Goal: Task Accomplishment & Management: Use online tool/utility

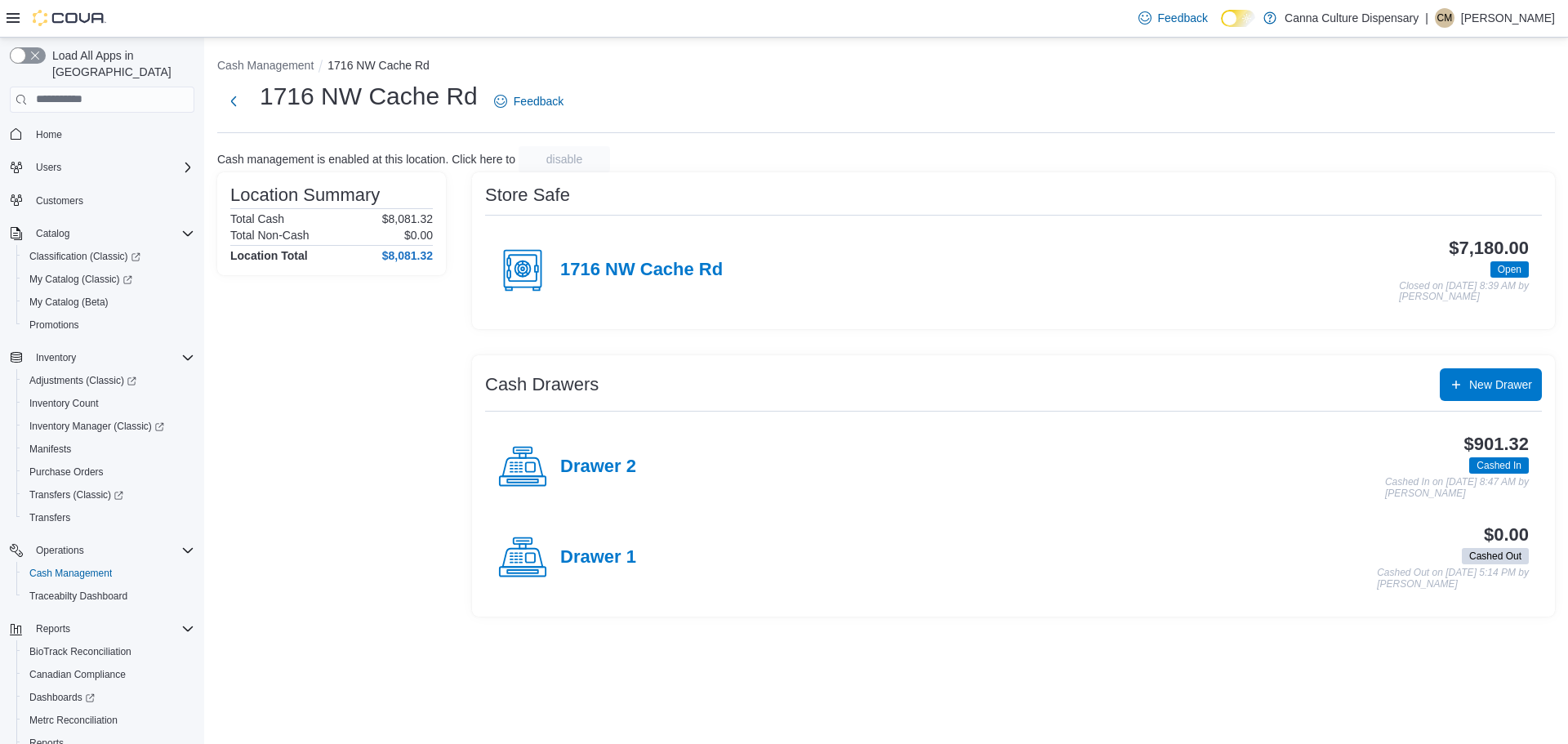
scroll to position [76, 0]
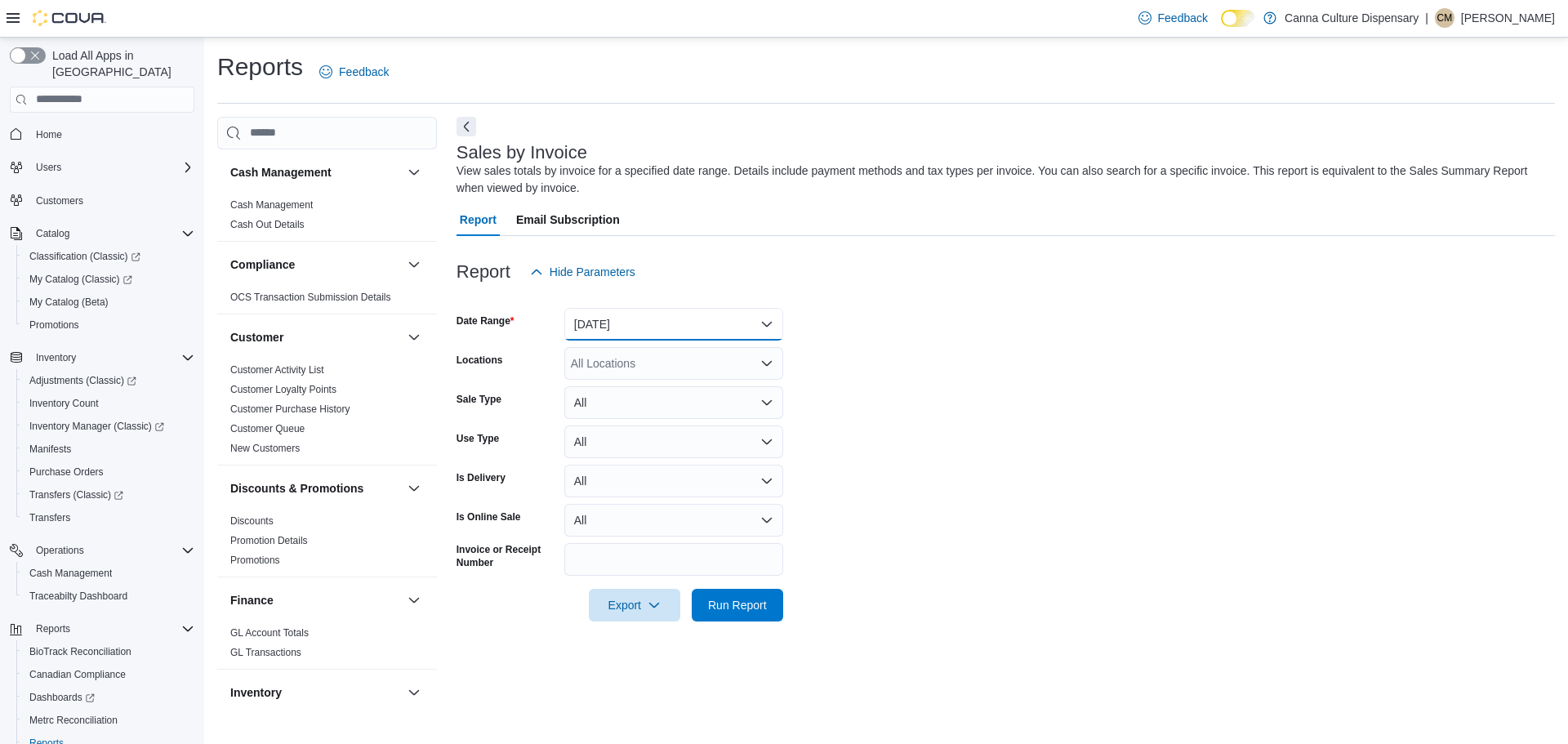
drag, startPoint x: 723, startPoint y: 332, endPoint x: 693, endPoint y: 334, distance: 30.1
click at [723, 332] on button "[DATE]" at bounding box center [674, 324] width 219 height 33
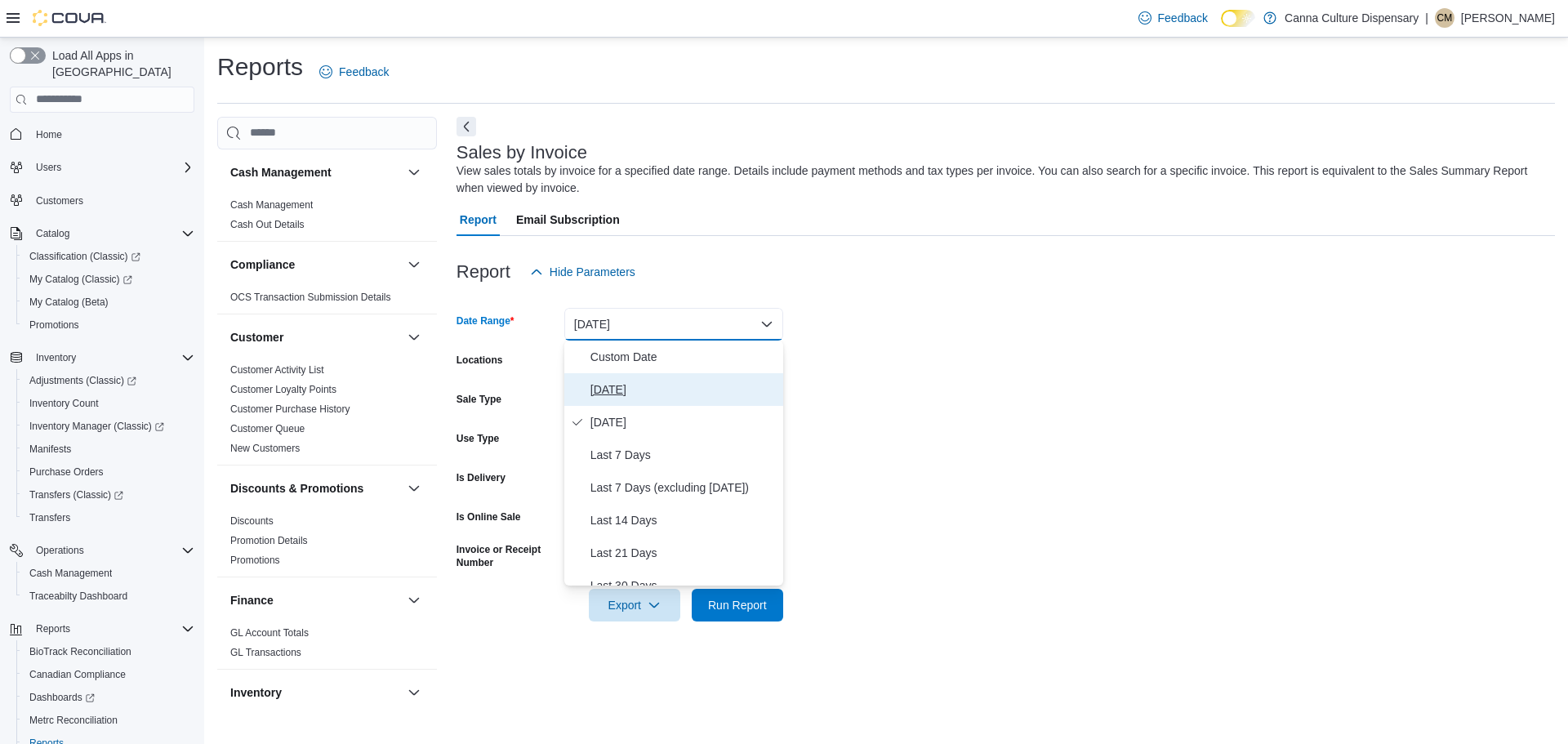
click at [635, 385] on span "[DATE]" at bounding box center [684, 389] width 186 height 20
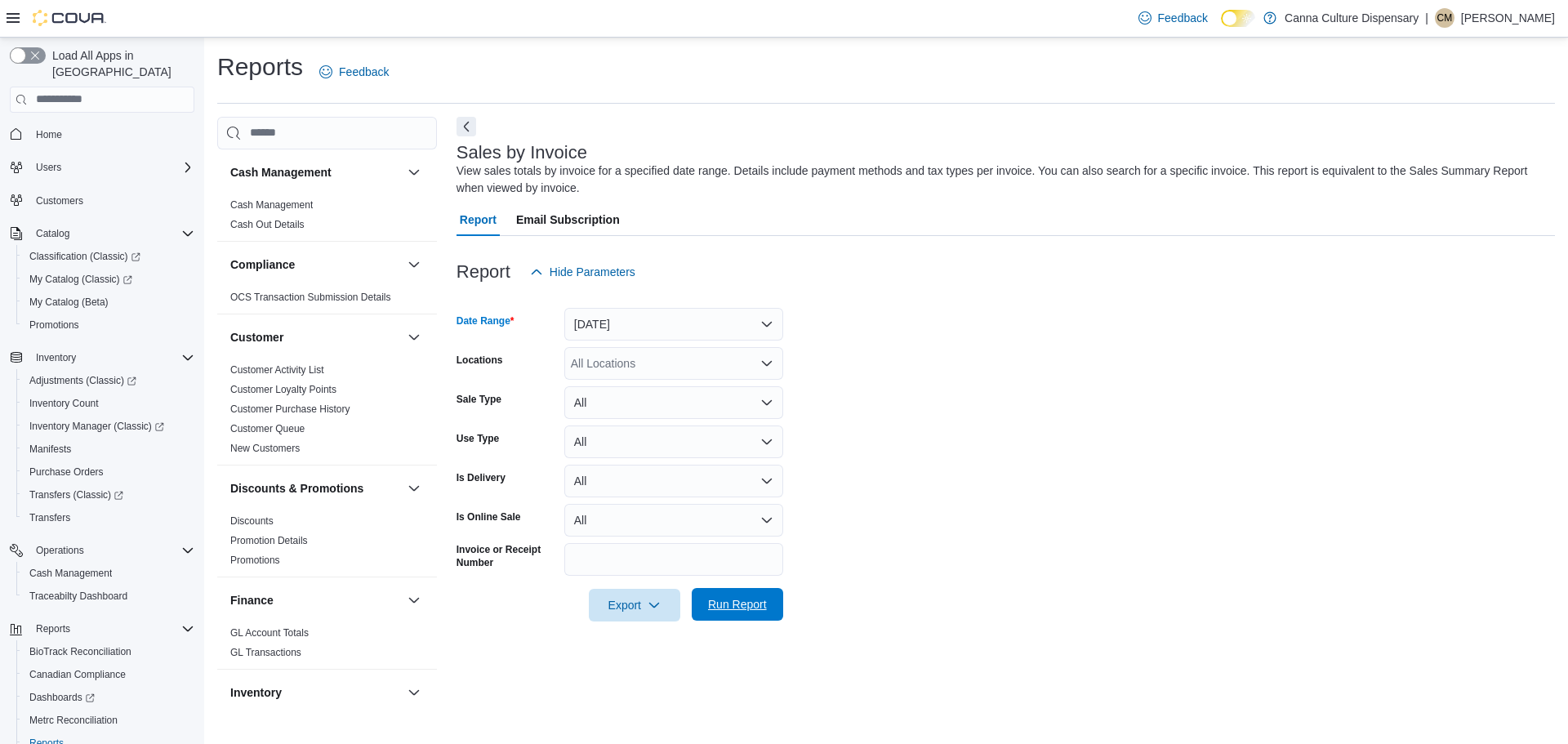
click at [752, 605] on span "Run Report" at bounding box center [738, 603] width 59 height 16
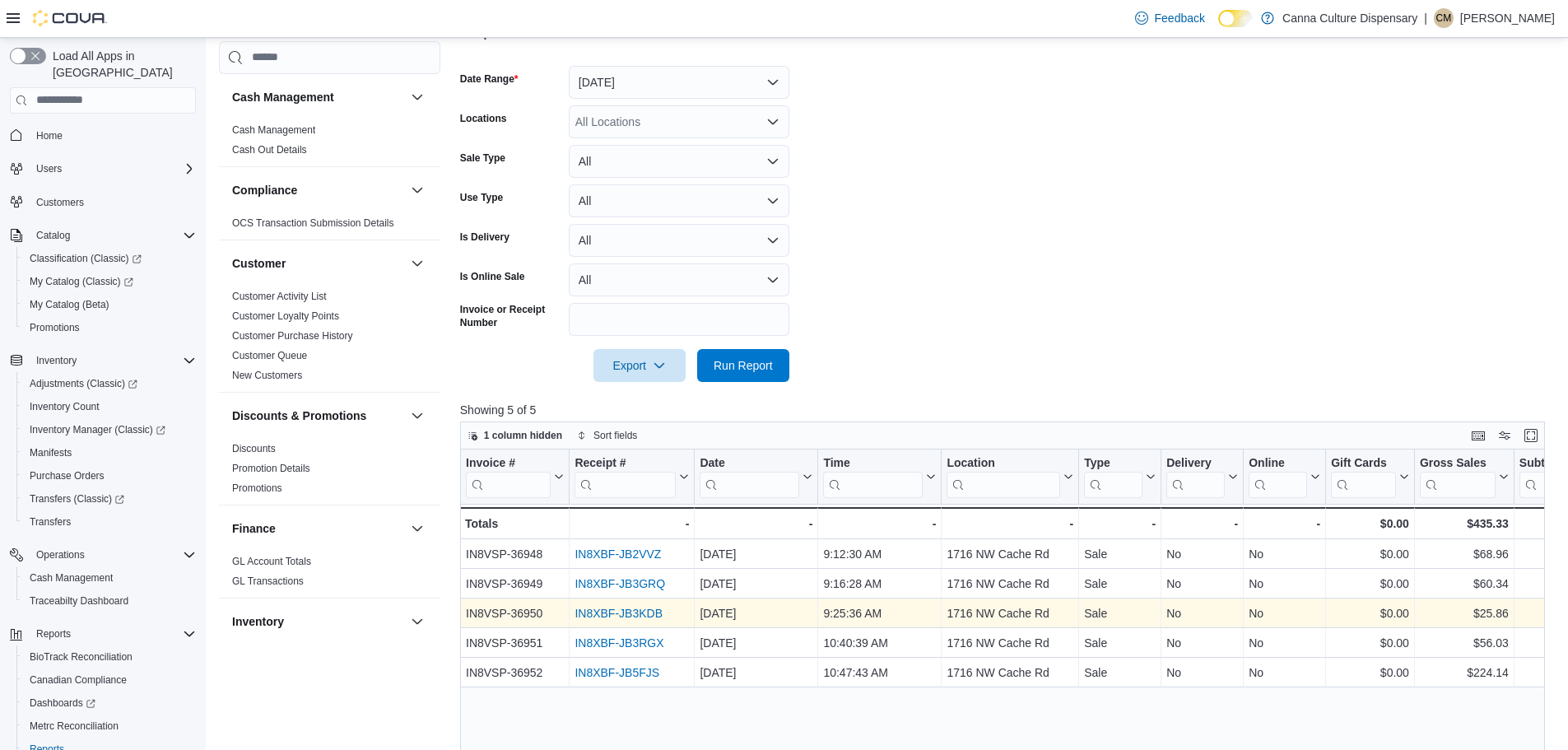
scroll to position [411, 0]
